Goal: Navigation & Orientation: Find specific page/section

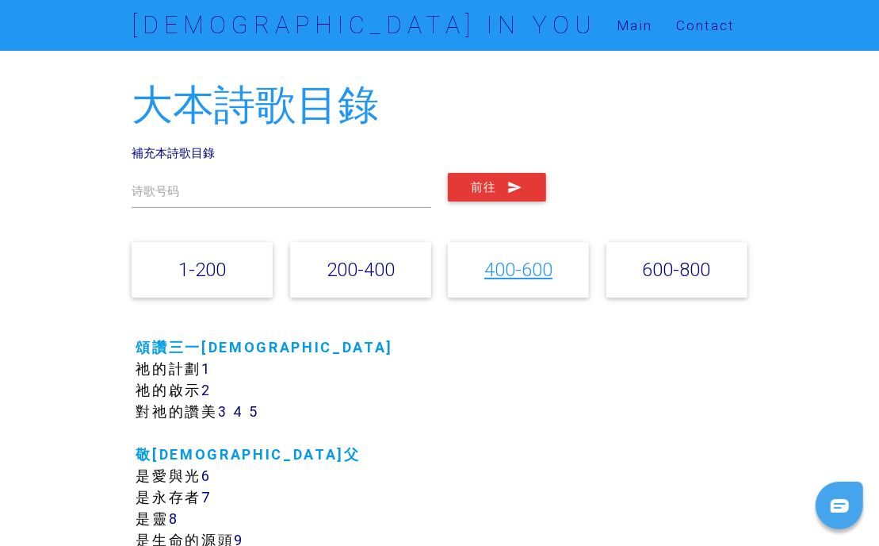
click at [498, 272] on link "400-600" at bounding box center [519, 269] width 68 height 23
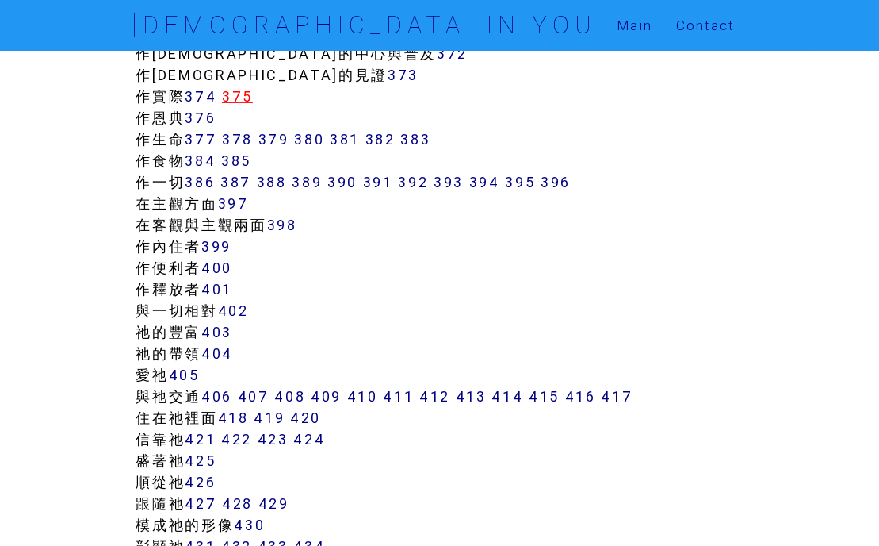
click at [245, 99] on link "375" at bounding box center [237, 96] width 31 height 18
click at [529, 179] on link "395" at bounding box center [520, 182] width 30 height 18
click at [565, 177] on link "396" at bounding box center [556, 182] width 30 height 18
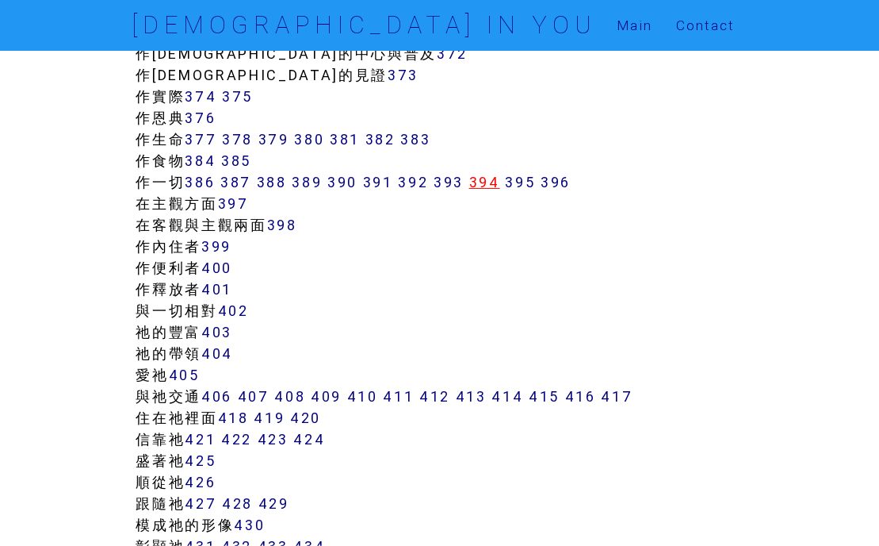
click at [488, 188] on link "394" at bounding box center [484, 182] width 31 height 18
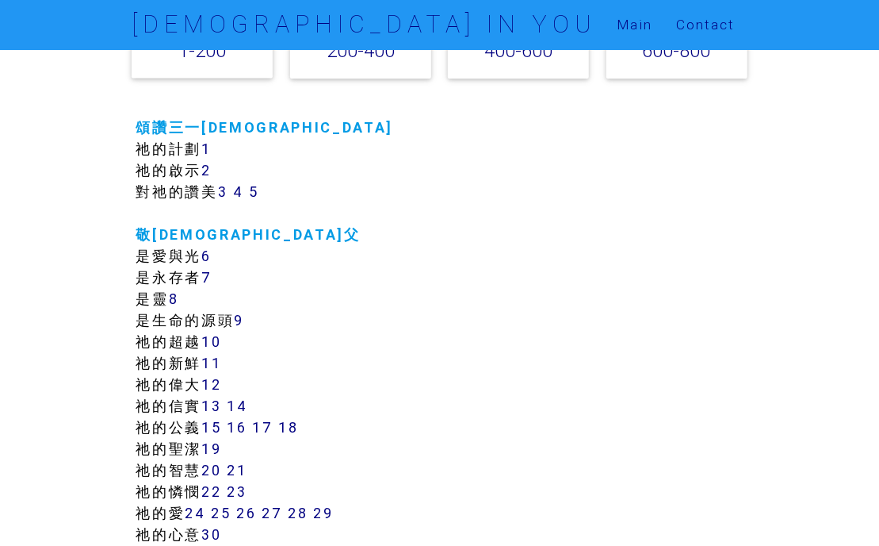
scroll to position [0, 0]
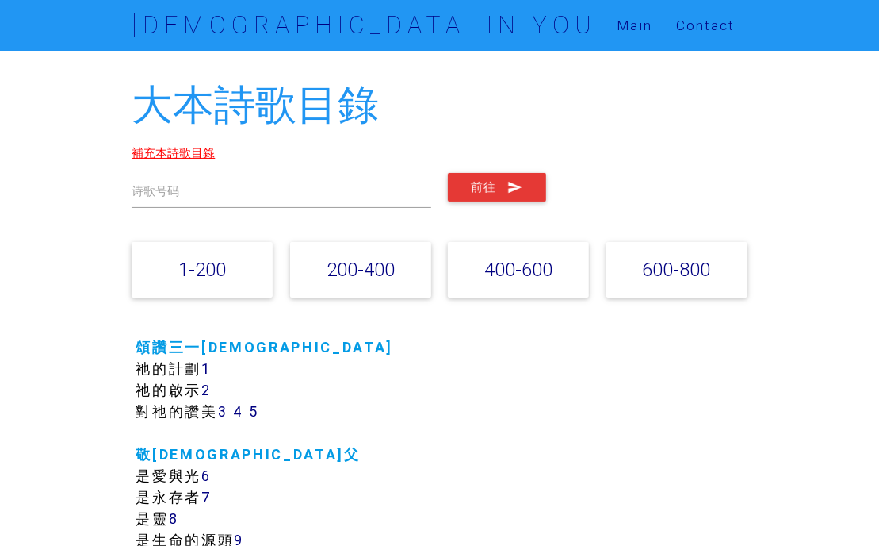
click at [156, 148] on link "補充本詩歌目錄" at bounding box center [173, 152] width 83 height 15
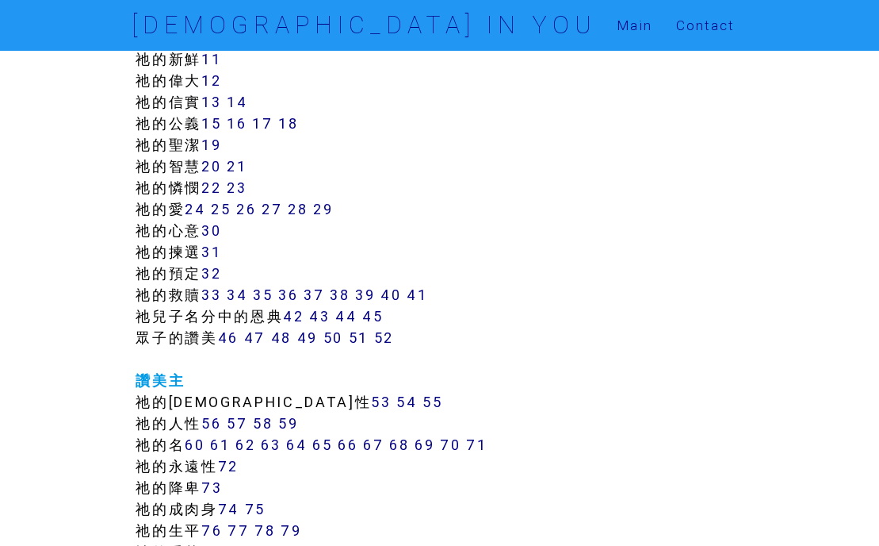
scroll to position [526, 0]
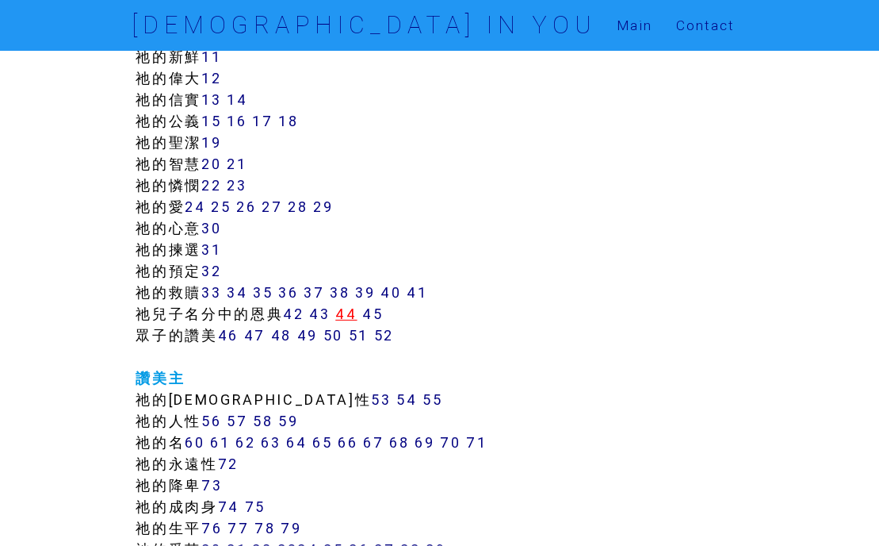
click at [354, 313] on link "44" at bounding box center [345, 314] width 21 height 18
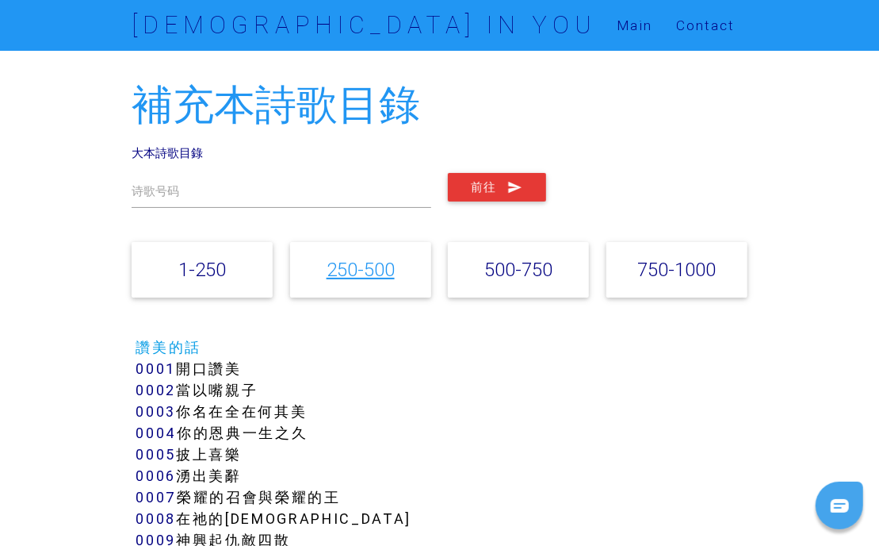
click at [370, 271] on link "250-500" at bounding box center [361, 269] width 68 height 23
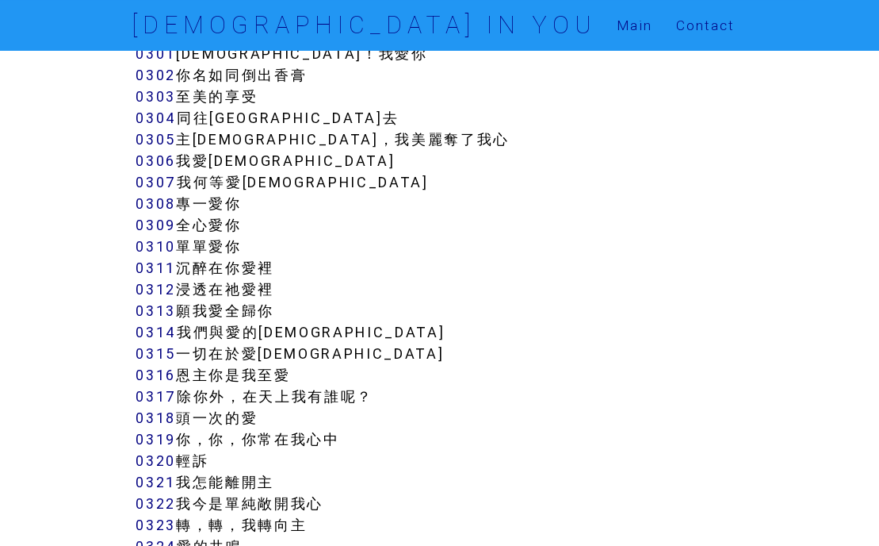
scroll to position [3806, 0]
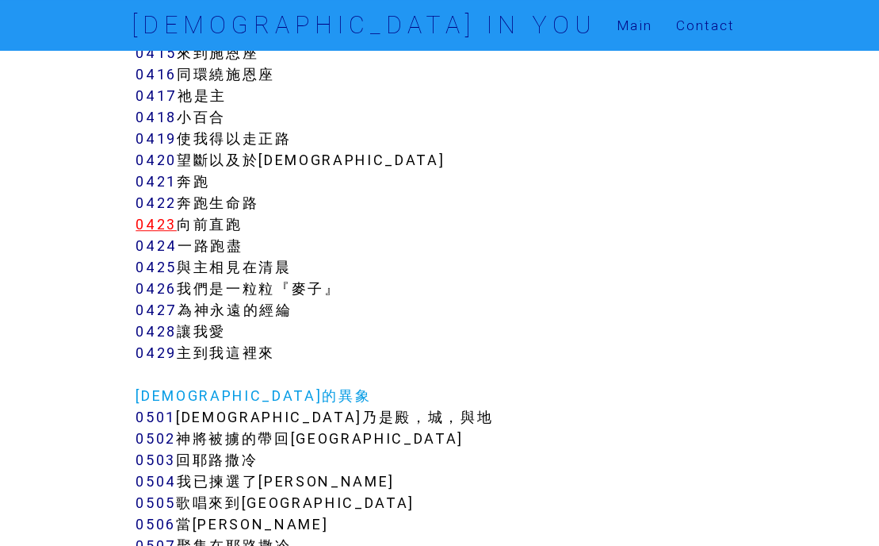
click at [152, 215] on link "0423" at bounding box center [156, 224] width 41 height 18
